Goal: Communication & Community: Connect with others

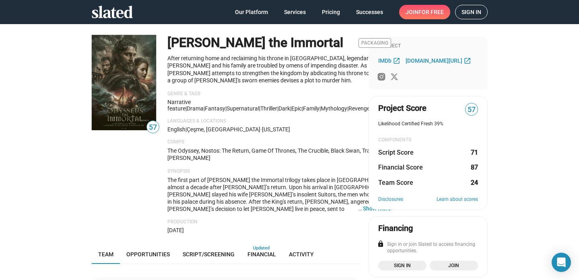
click at [474, 18] on span "Sign in" at bounding box center [471, 12] width 20 height 14
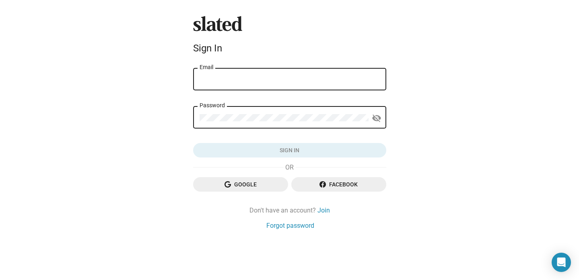
type input "[EMAIL_ADDRESS][PERSON_NAME][DOMAIN_NAME]"
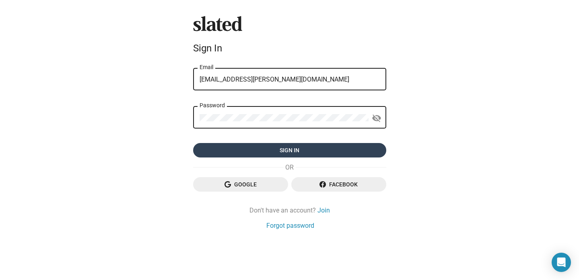
click at [301, 152] on span "Sign in" at bounding box center [290, 150] width 180 height 14
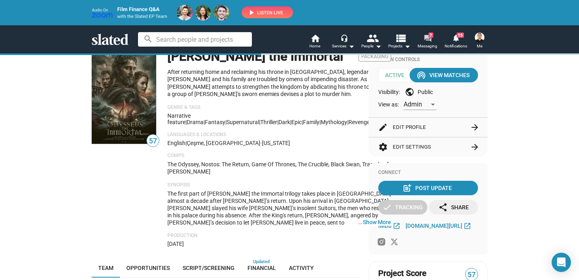
click at [428, 39] on mat-icon "forum" at bounding box center [428, 39] width 8 height 8
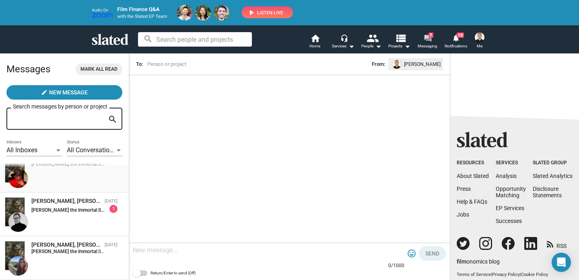
scroll to position [66, 0]
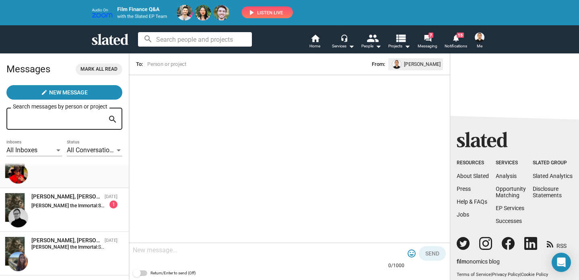
click at [69, 212] on div "[PERSON_NAME], [PERSON_NAME] the Immortal [DATE] [PERSON_NAME] the Immortal: Sl…" at bounding box center [64, 210] width 119 height 34
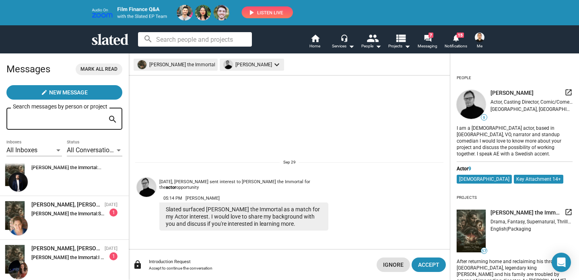
scroll to position [573, 0]
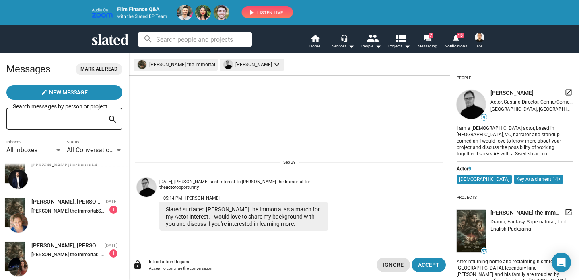
click at [69, 212] on strong "[PERSON_NAME] the Immortal:" at bounding box center [64, 211] width 67 height 6
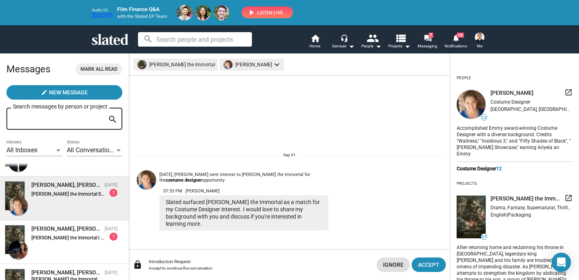
scroll to position [592, 0]
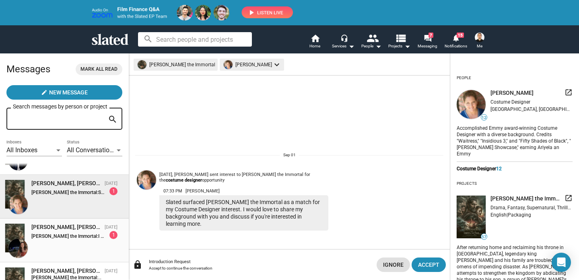
click at [64, 229] on div "[PERSON_NAME], [PERSON_NAME] the Immortal" at bounding box center [66, 228] width 70 height 8
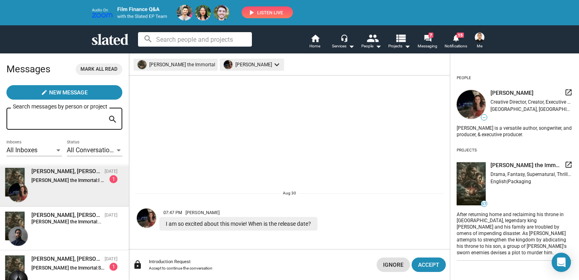
scroll to position [651, 0]
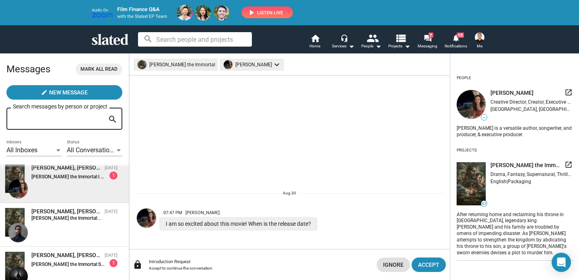
click at [169, 41] on input at bounding box center [195, 39] width 114 height 14
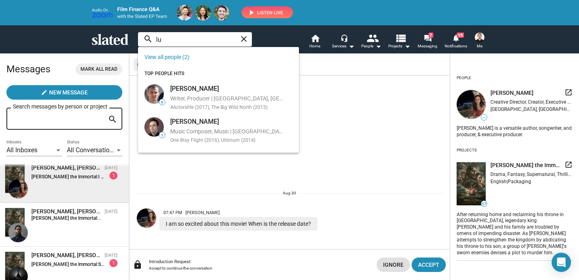
type input "l"
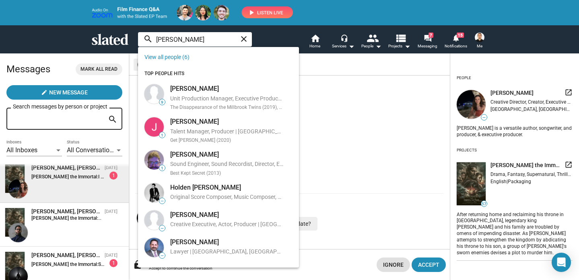
type input "[PERSON_NAME]"
click at [120, 78] on div "Messages Mark all read" at bounding box center [64, 69] width 116 height 19
